Goal: Transaction & Acquisition: Book appointment/travel/reservation

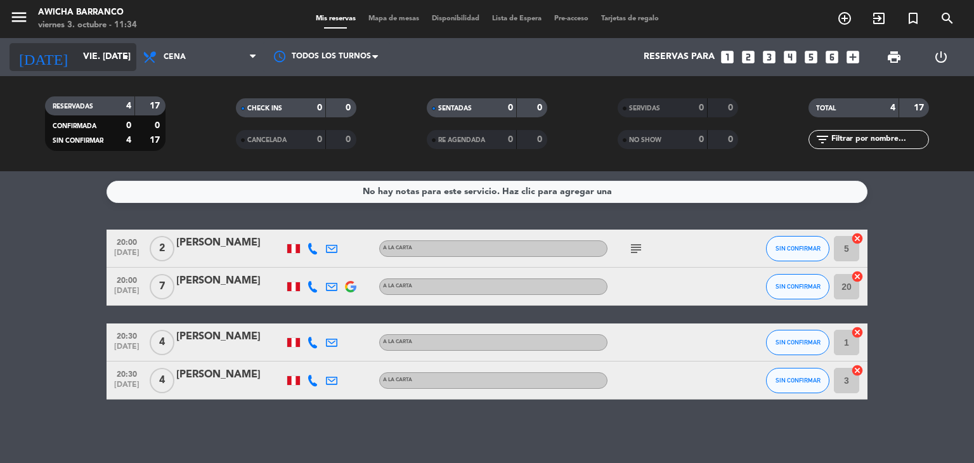
click at [112, 58] on input "vie. [DATE]" at bounding box center [137, 57] width 121 height 23
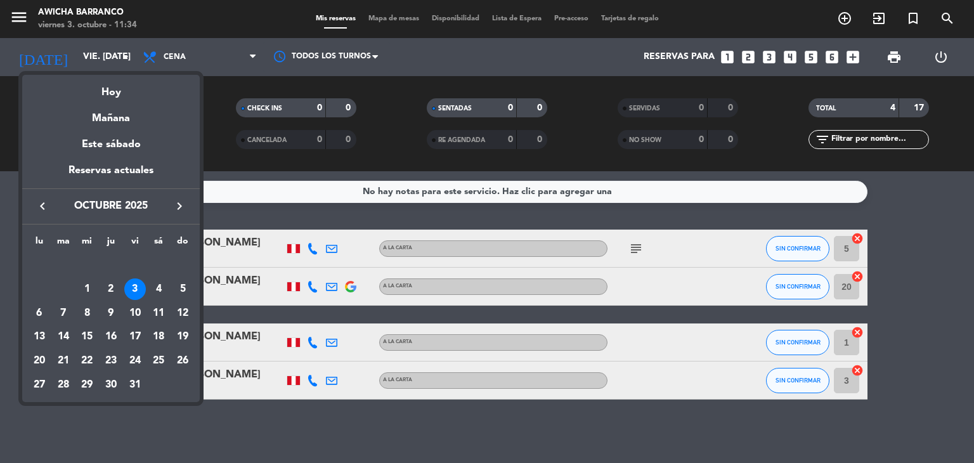
click at [119, 94] on div "Hoy" at bounding box center [111, 88] width 178 height 26
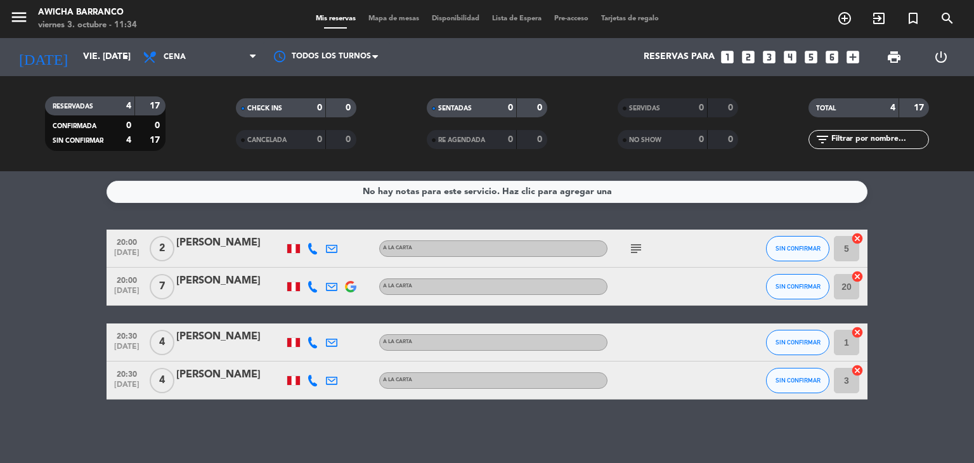
click at [836, 22] on span "add_circle_outline" at bounding box center [845, 19] width 34 height 22
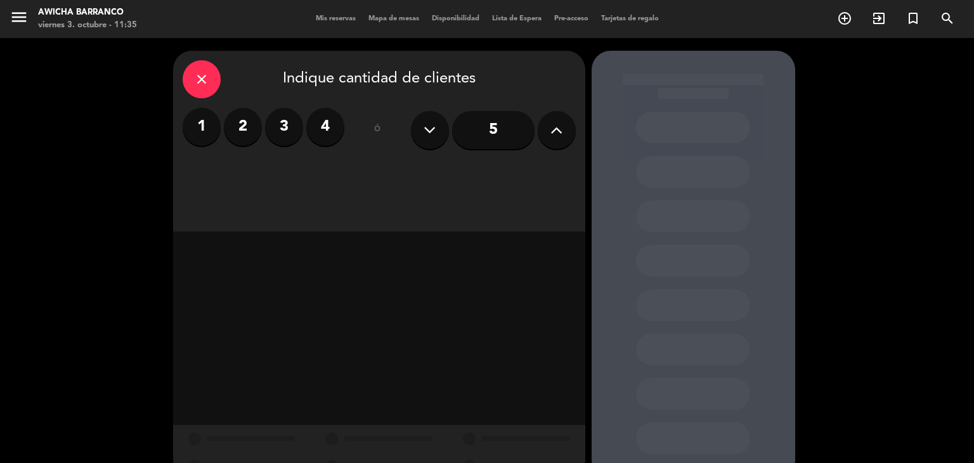
click at [498, 125] on input "5" at bounding box center [493, 130] width 82 height 38
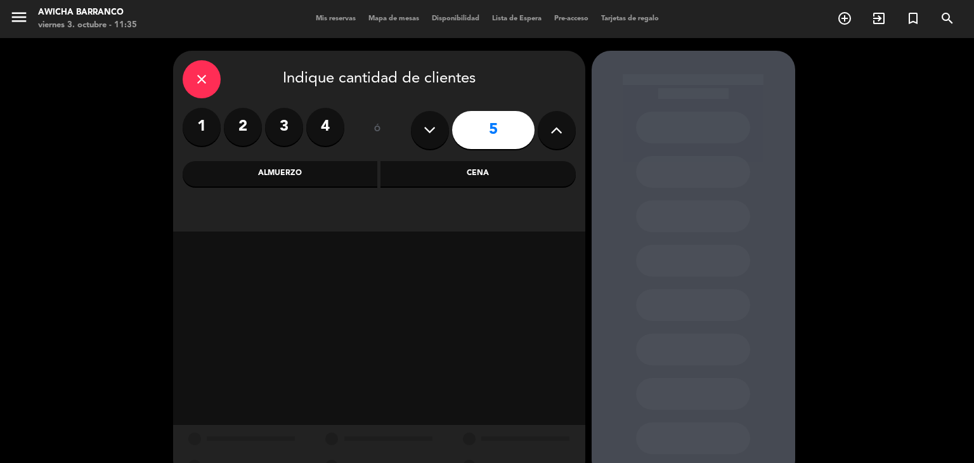
click at [553, 131] on icon at bounding box center [557, 130] width 12 height 19
type input "7"
click at [351, 181] on div "Almuerzo" at bounding box center [280, 173] width 195 height 25
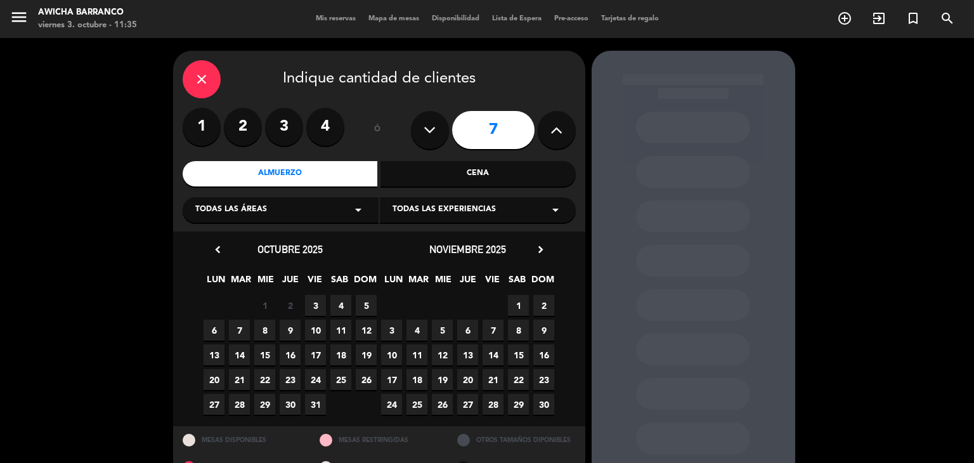
click at [315, 303] on span "3" at bounding box center [315, 305] width 21 height 21
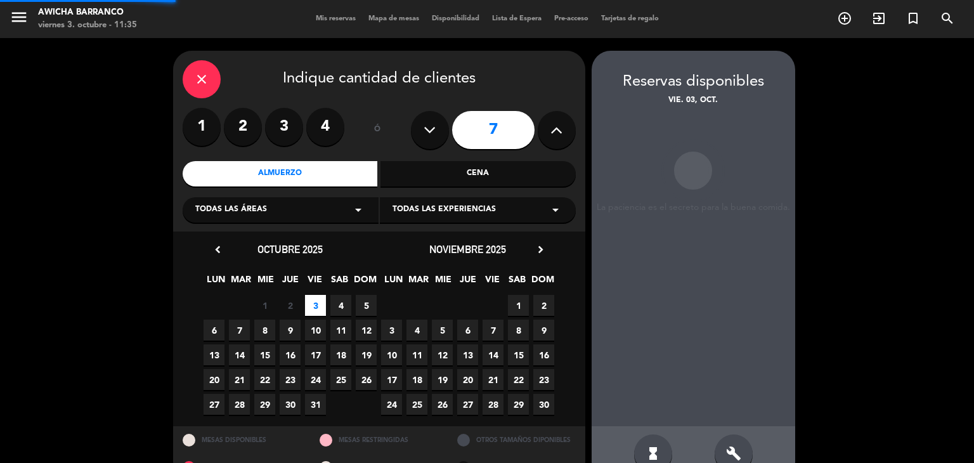
scroll to position [30, 0]
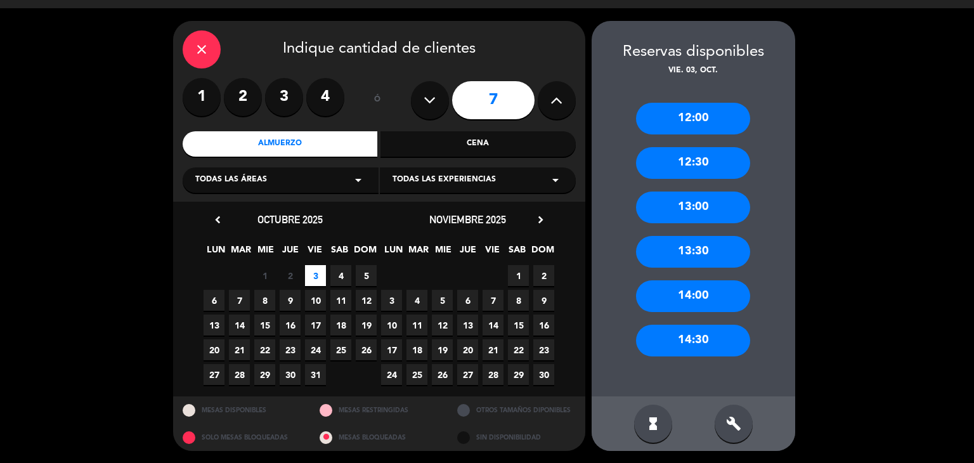
click at [696, 167] on div "12:30" at bounding box center [693, 163] width 114 height 32
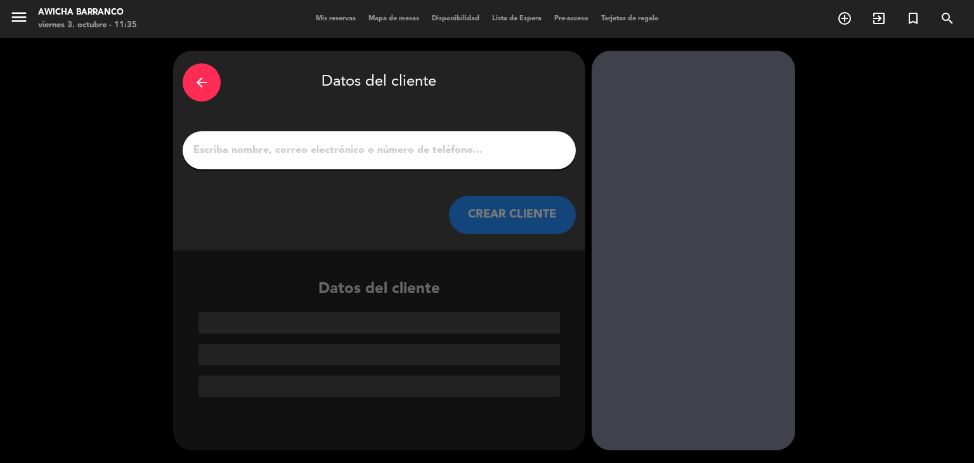
click at [373, 155] on input "1" at bounding box center [379, 150] width 374 height 18
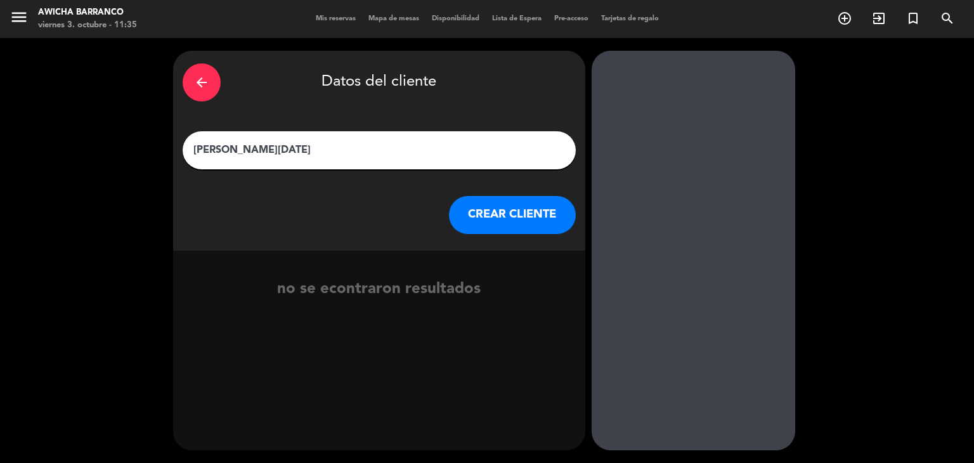
type input "[PERSON_NAME][DATE]"
click at [473, 214] on button "CREAR CLIENTE" at bounding box center [512, 215] width 127 height 38
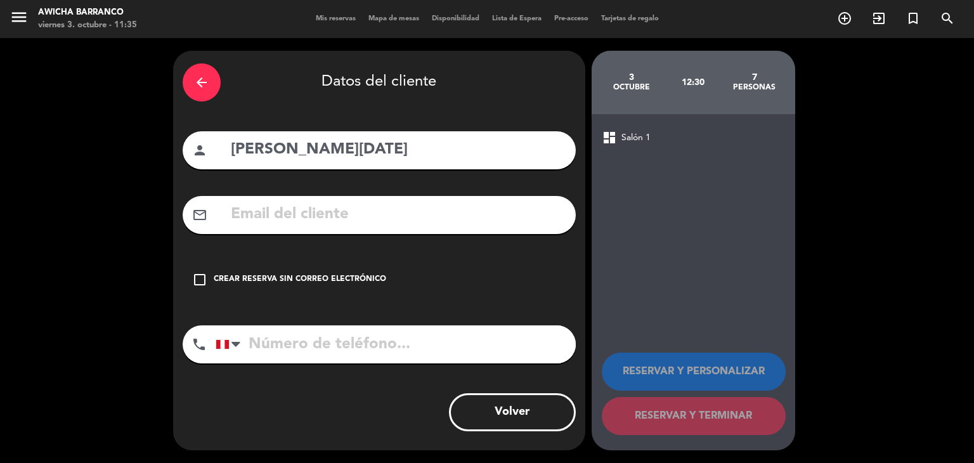
click at [304, 333] on input "tel" at bounding box center [396, 344] width 360 height 38
type input "968046683"
click at [194, 280] on icon "check_box_outline_blank" at bounding box center [199, 279] width 15 height 15
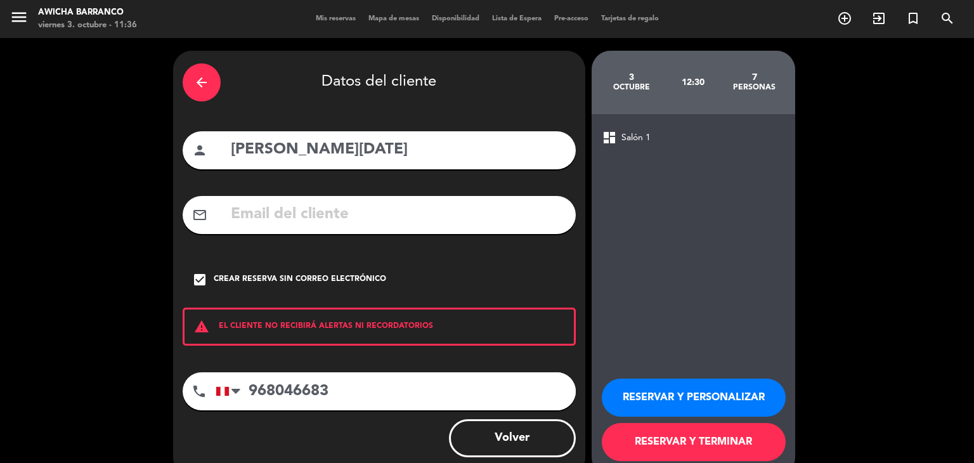
click at [630, 437] on button "RESERVAR Y TERMINAR" at bounding box center [694, 442] width 184 height 38
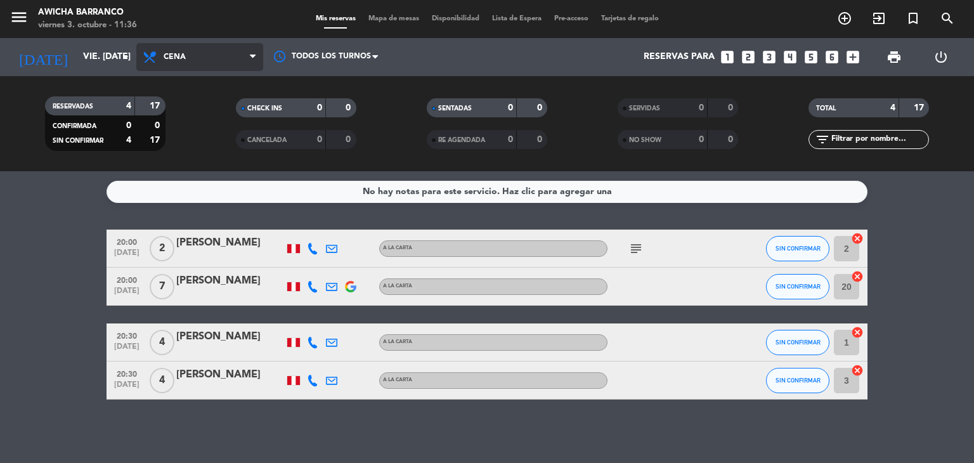
click at [244, 56] on span "Cena" at bounding box center [199, 57] width 127 height 28
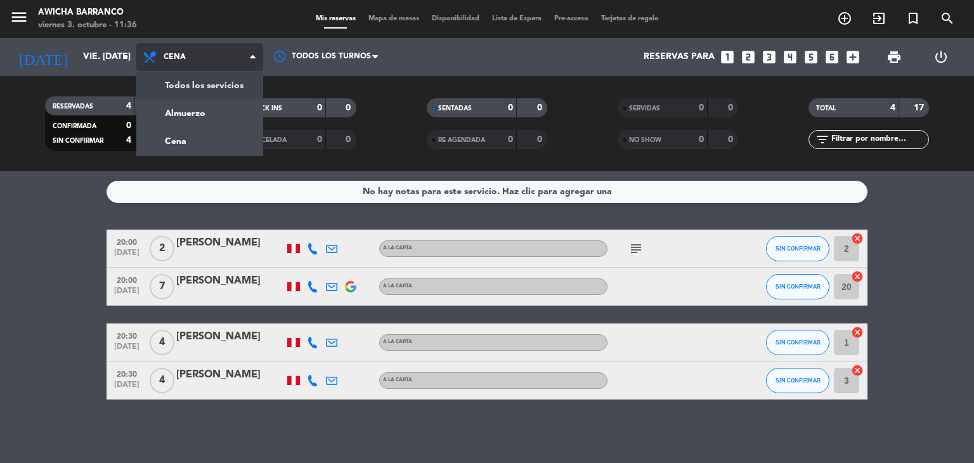
click at [232, 82] on div "menu Awicha [PERSON_NAME] viernes 3. octubre - 11:36 Mis reservas Mapa de mesas…" at bounding box center [487, 85] width 974 height 171
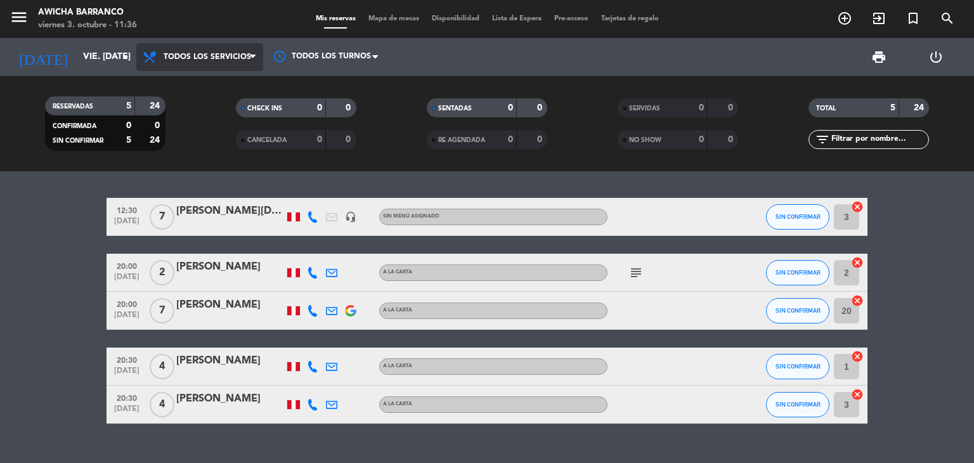
click at [250, 62] on icon at bounding box center [253, 57] width 6 height 10
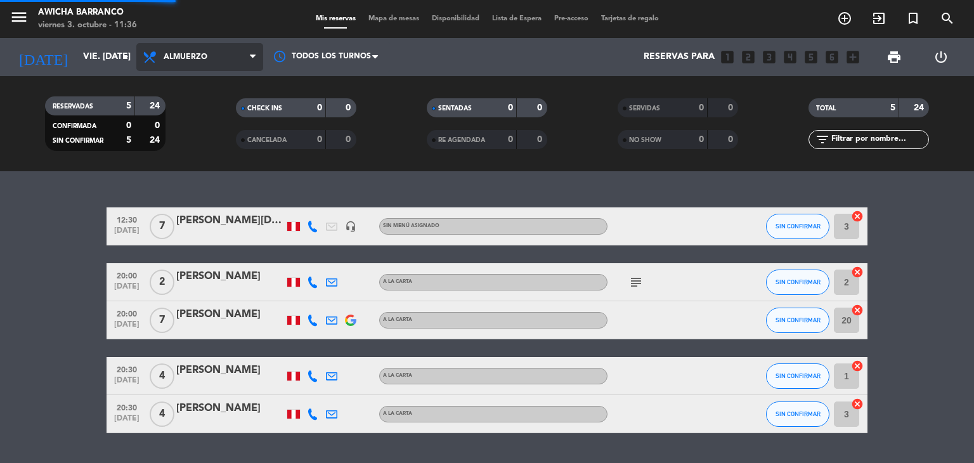
click at [212, 111] on div "menu Awicha [PERSON_NAME] viernes 3. octubre - 11:36 Mis reservas Mapa de mesas…" at bounding box center [487, 85] width 974 height 171
